Goal: Contribute content

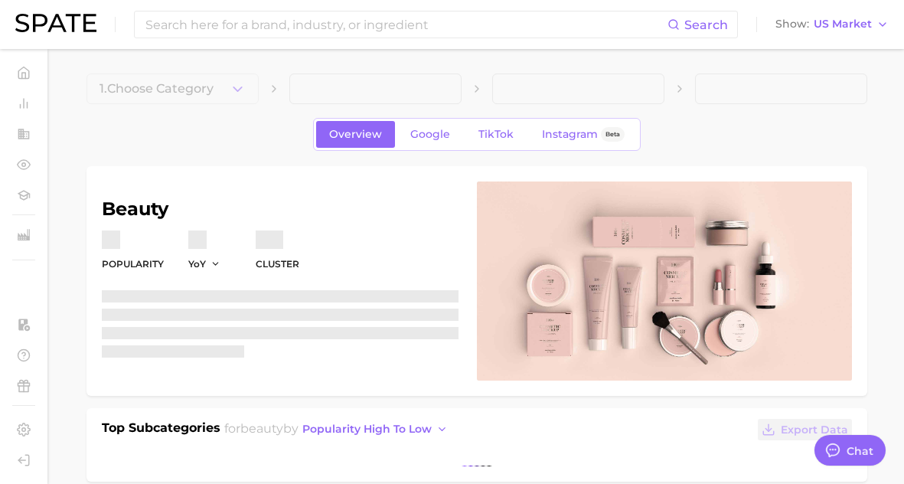
type textarea "x"
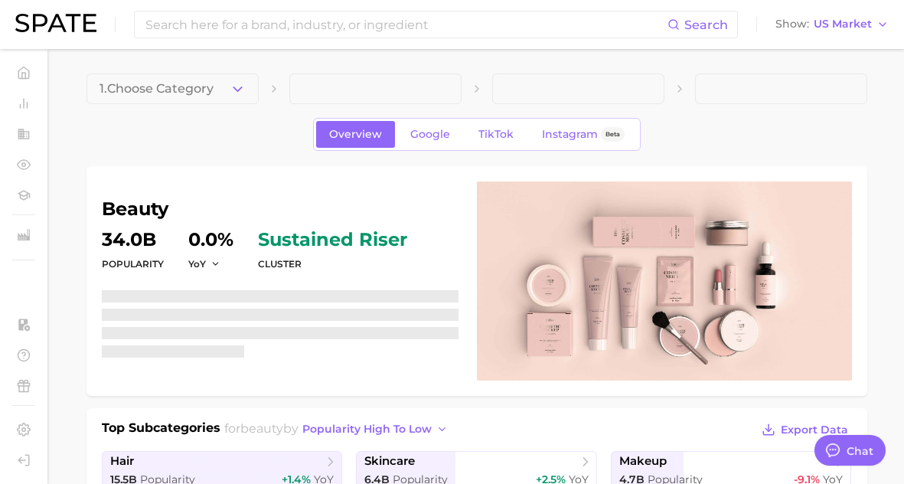
scroll to position [7481, 0]
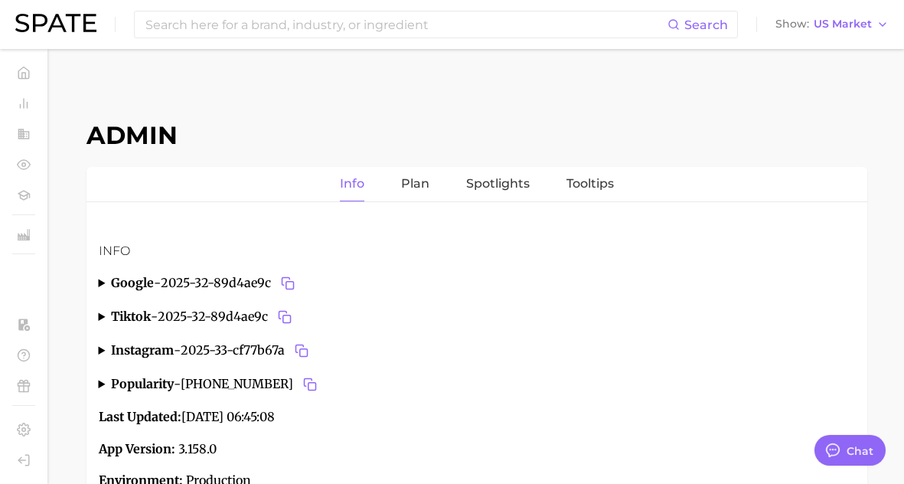
scroll to position [5, 0]
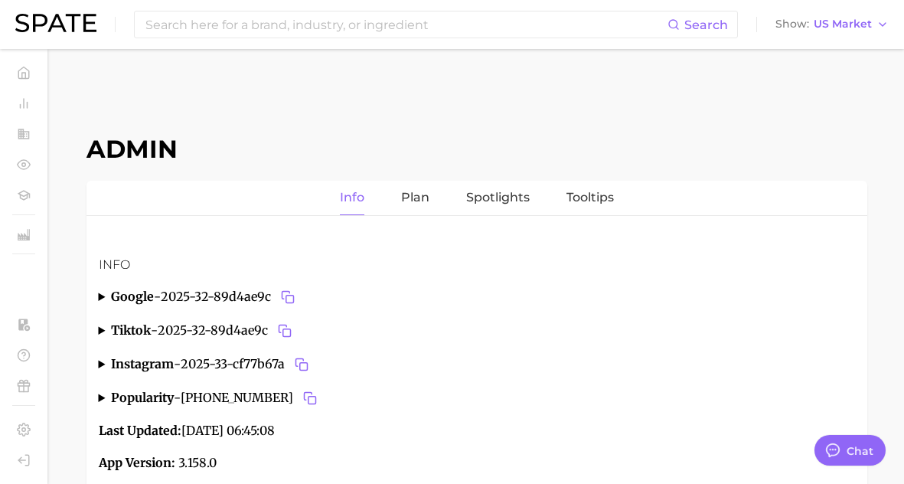
click at [538, 195] on div "Info Plan Spotlights Tooltips" at bounding box center [477, 198] width 781 height 35
click at [500, 195] on link "Spotlights" at bounding box center [498, 198] width 64 height 34
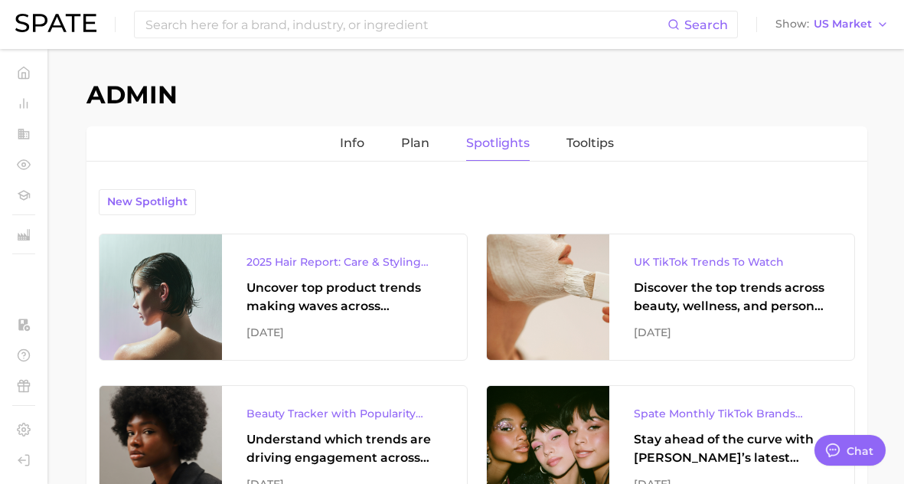
scroll to position [62, 0]
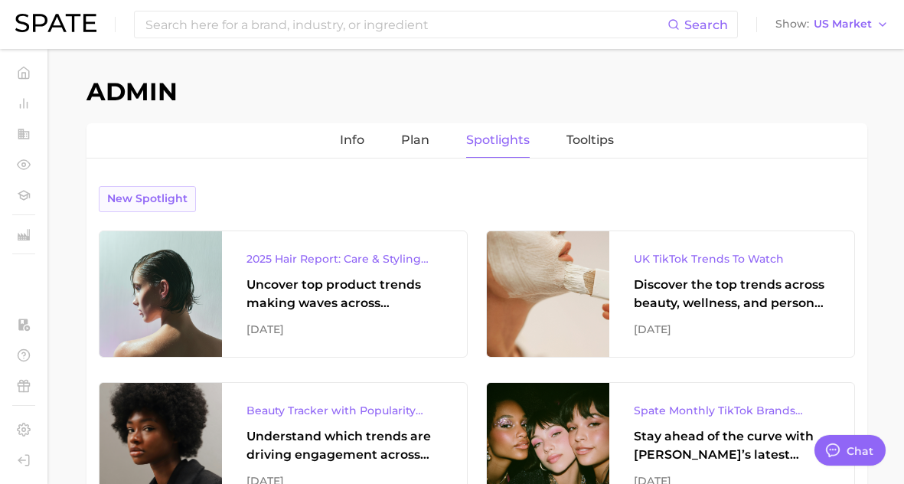
click at [166, 186] on button "New Spotlight" at bounding box center [147, 199] width 97 height 26
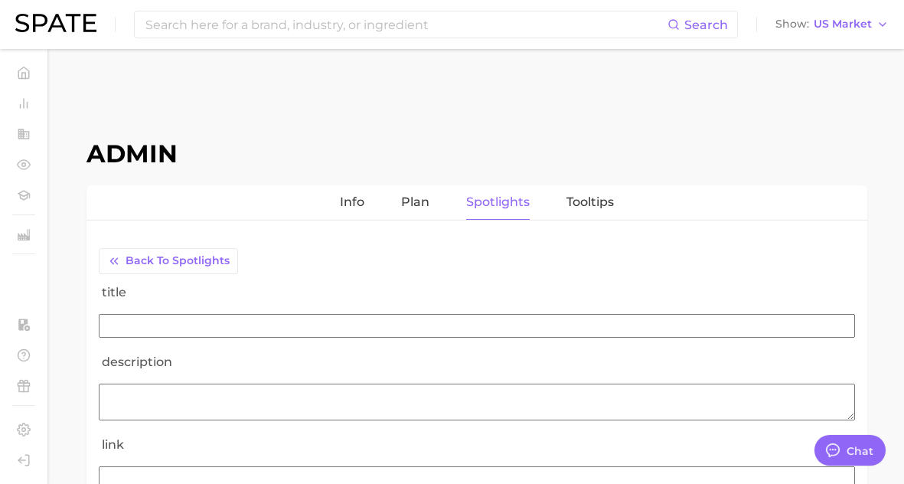
click at [165, 319] on input "title" at bounding box center [477, 326] width 757 height 24
paste input "YipitData x Spate Report Virality-Driven Brands Are Taking a Slice of the Beaut…"
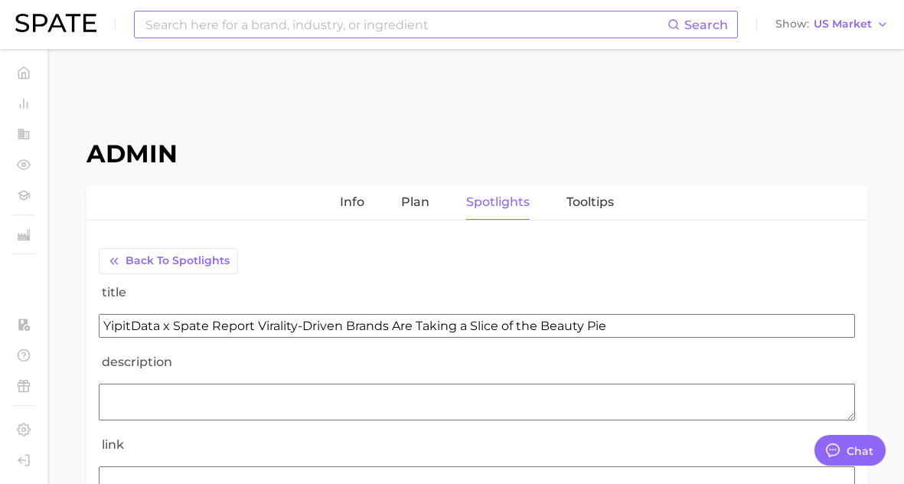
type input "YipitData x Spate Report Virality-Driven Brands Are Taking a Slice of the Beaut…"
click at [288, 393] on textarea "description" at bounding box center [477, 402] width 757 height 37
paste textarea "Learn which fast-moving, virality-driven brands are leading the pack, the risks…"
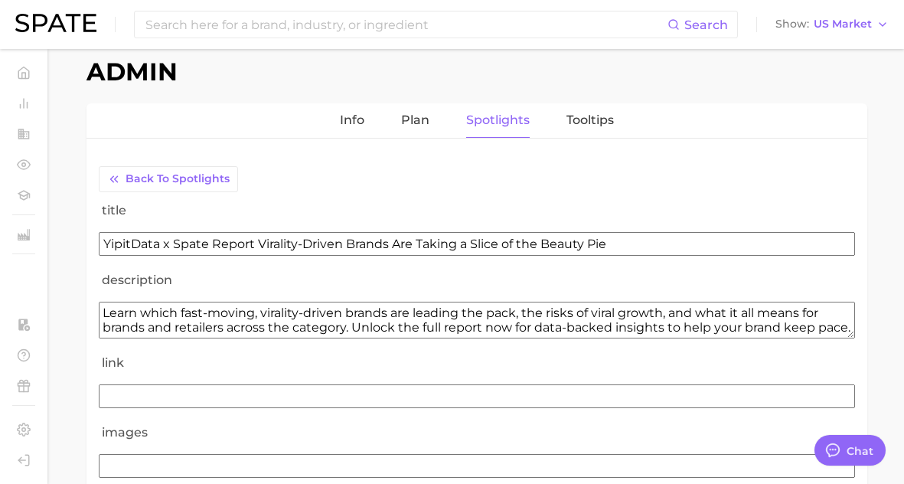
scroll to position [83, 0]
type textarea "Learn which fast-moving, virality-driven brands are leading the pack, the risks…"
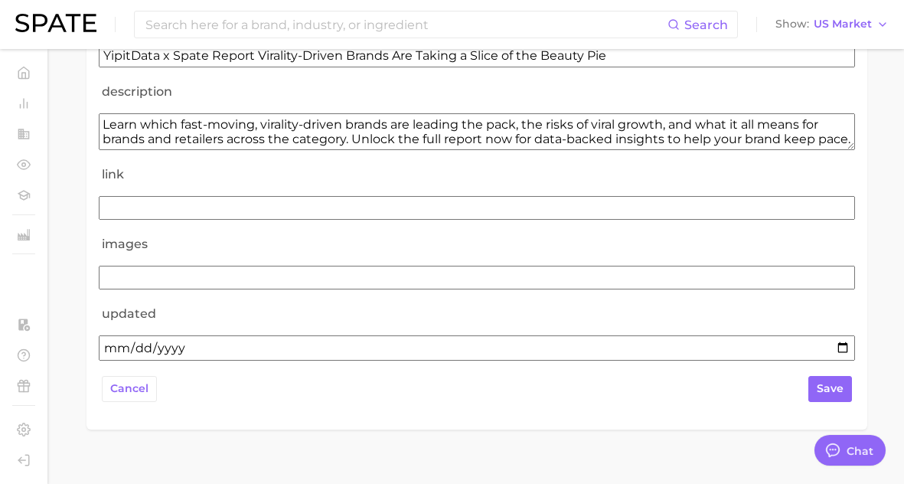
scroll to position [280, 0]
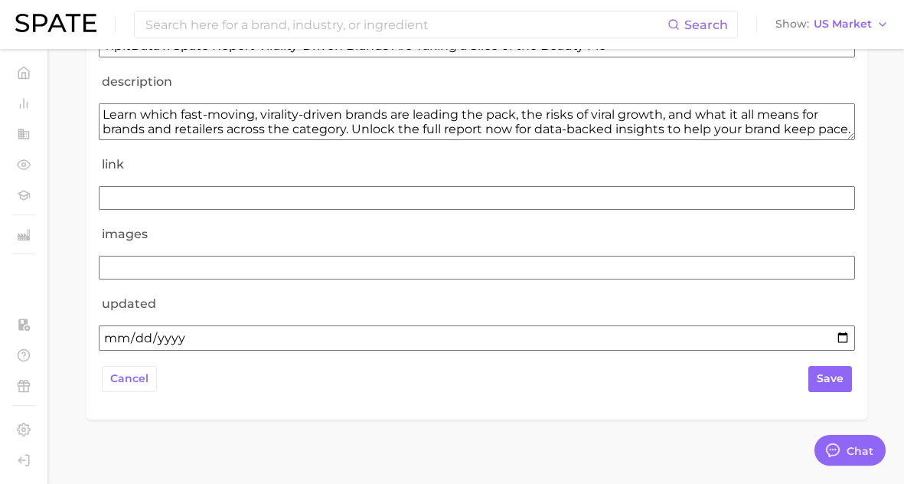
click at [161, 202] on input "link" at bounding box center [477, 198] width 757 height 24
paste input "https://storage.googleapis.com/spate-186619/reports/us/beauty/2025-08-YipitData…"
type input "https://storage.googleapis.com/spate-186619/reports/us/beauty/2025-08-YipitData…"
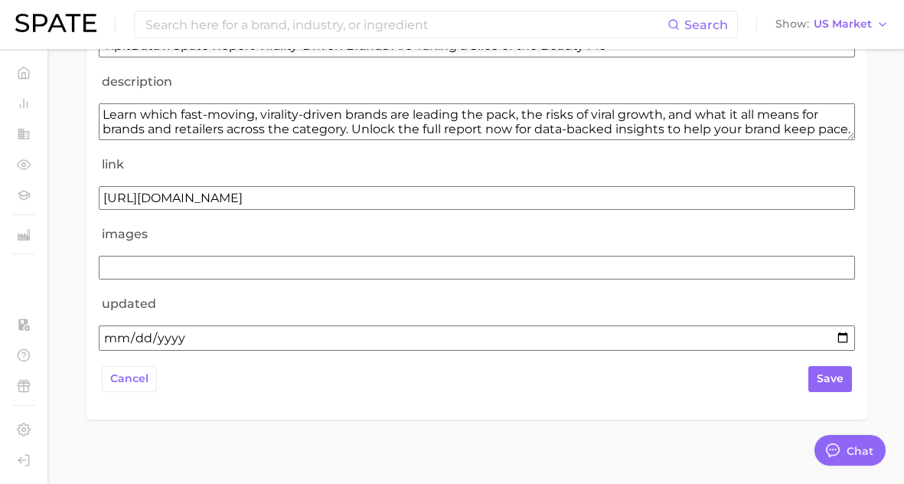
click at [149, 273] on input "images" at bounding box center [477, 268] width 757 height 24
click at [300, 262] on input "images" at bounding box center [477, 268] width 757 height 24
